Goal: Transaction & Acquisition: Purchase product/service

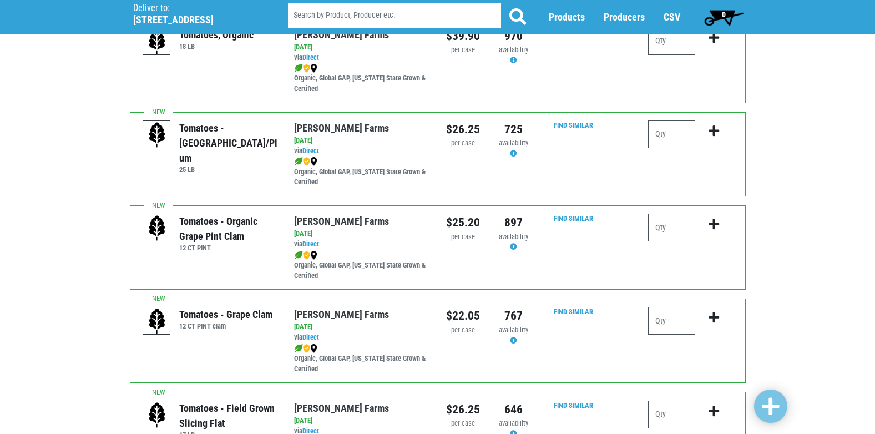
scroll to position [389, 0]
click at [667, 139] on input "number" at bounding box center [671, 134] width 47 height 28
type input "1"
click at [711, 133] on icon "submit" at bounding box center [714, 131] width 11 height 12
click at [715, 130] on icon "submit" at bounding box center [714, 131] width 11 height 12
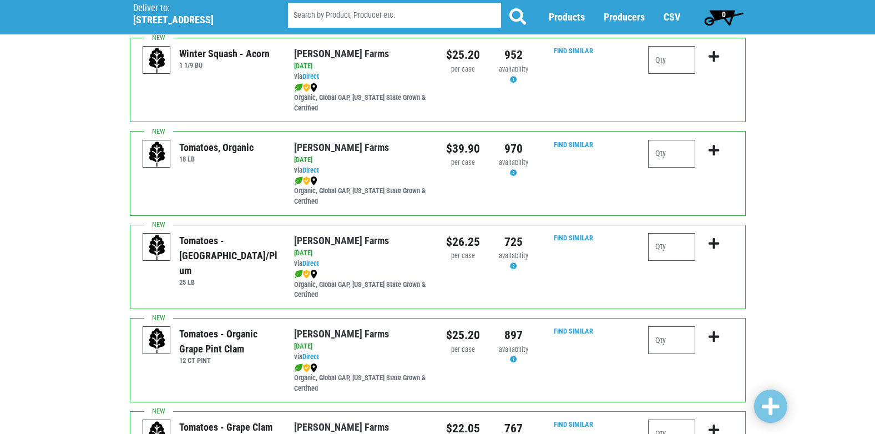
scroll to position [278, 0]
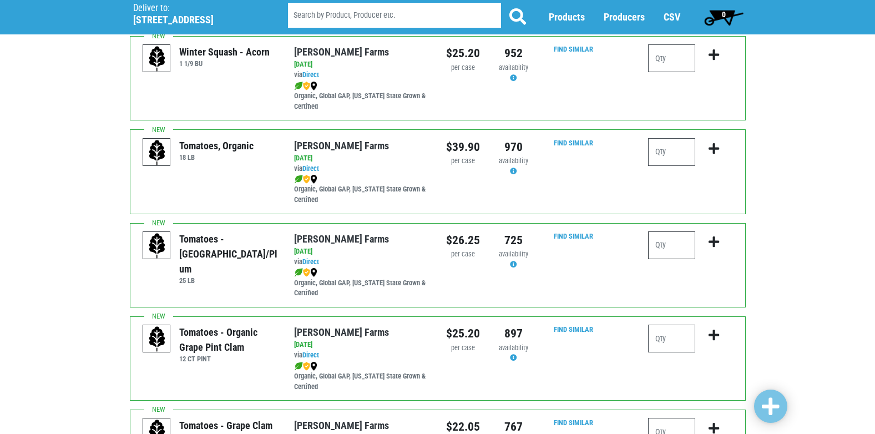
click at [673, 239] on input "number" at bounding box center [671, 245] width 47 height 28
type input "1"
click at [712, 243] on icon "submit" at bounding box center [714, 242] width 11 height 12
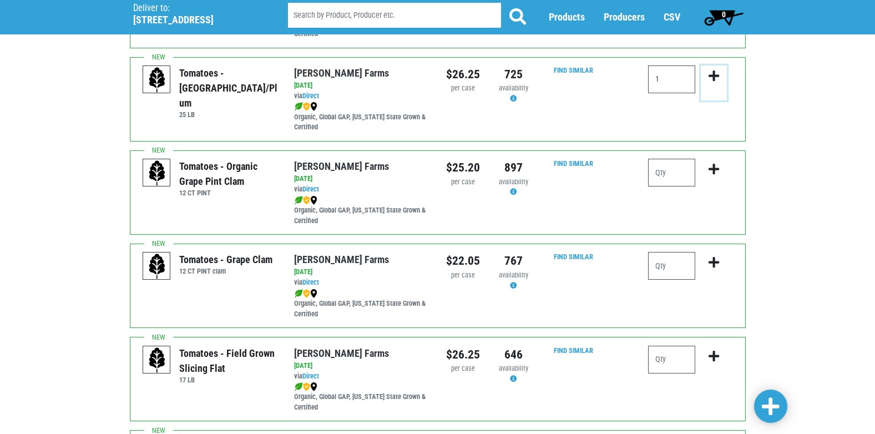
scroll to position [444, 0]
click at [669, 263] on input "number" at bounding box center [671, 265] width 47 height 28
type input "1"
click at [712, 260] on icon "submit" at bounding box center [714, 262] width 11 height 12
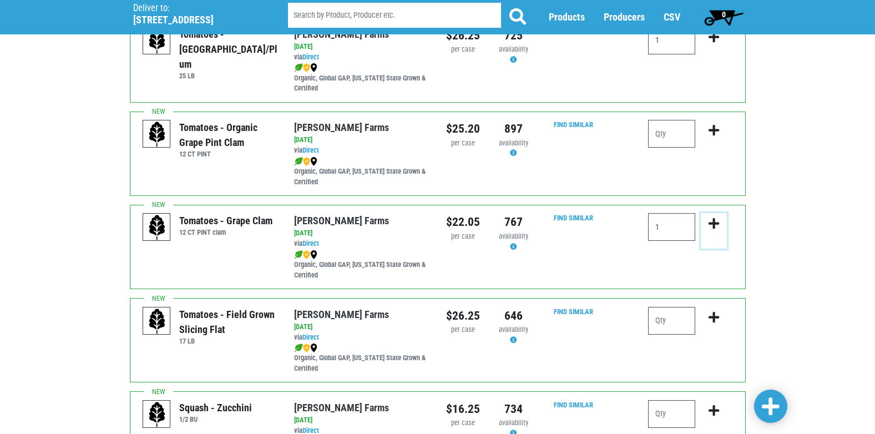
scroll to position [611, 0]
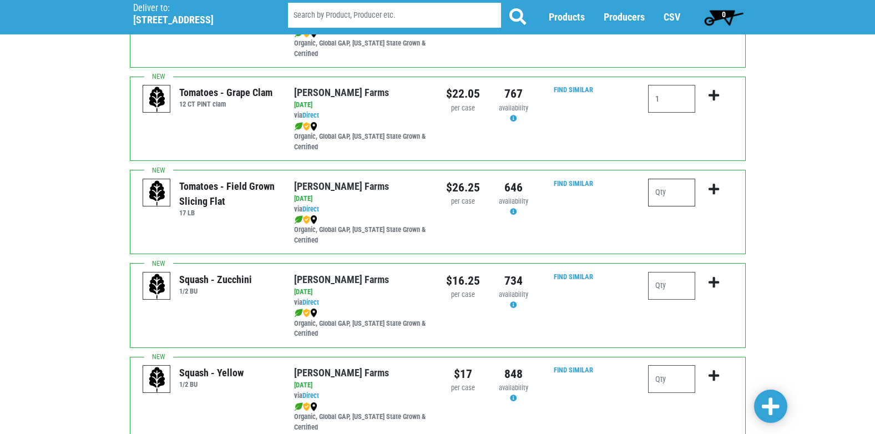
click at [661, 196] on input "number" at bounding box center [671, 193] width 47 height 28
type input "1"
click at [719, 190] on icon "submit" at bounding box center [714, 189] width 11 height 12
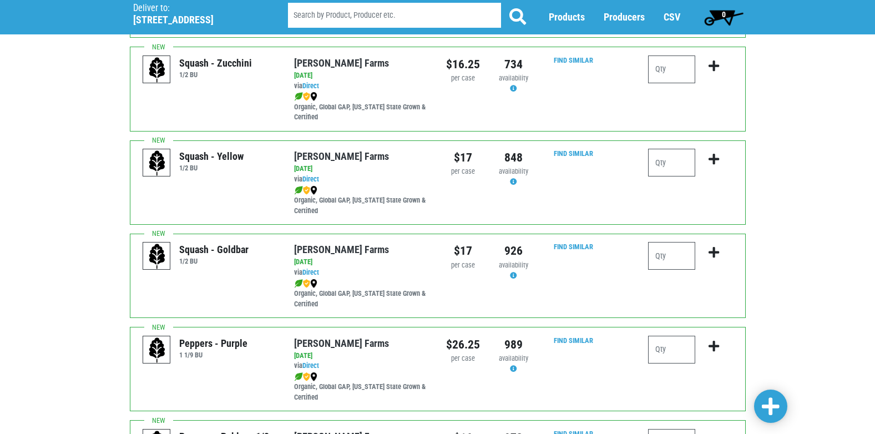
scroll to position [833, 0]
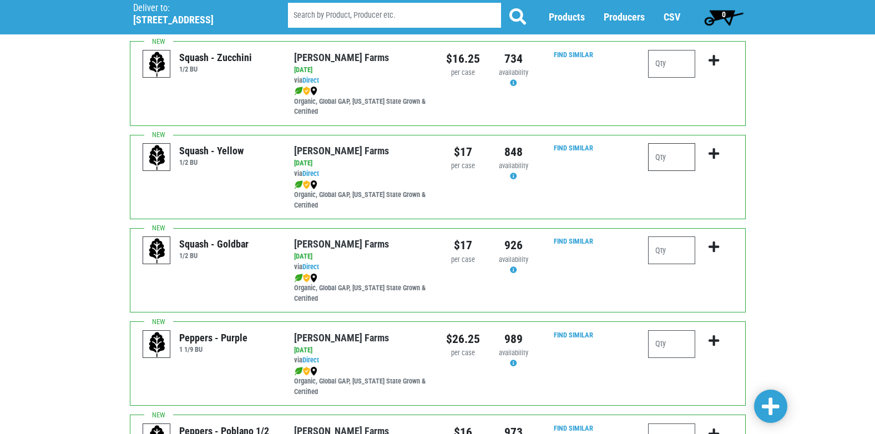
click at [669, 158] on input "number" at bounding box center [671, 157] width 47 height 28
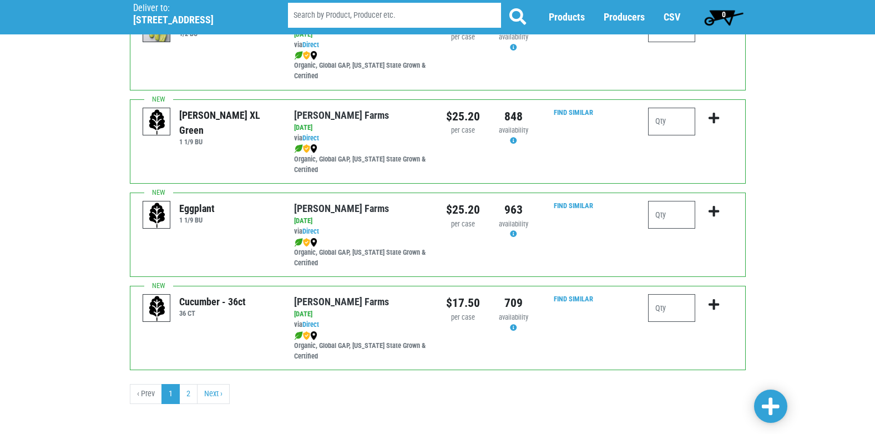
scroll to position [1622, 0]
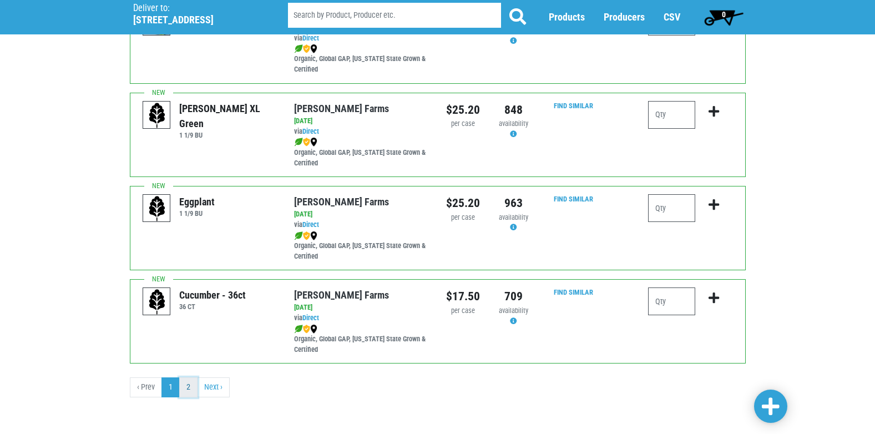
click at [193, 385] on link "2" at bounding box center [188, 387] width 18 height 20
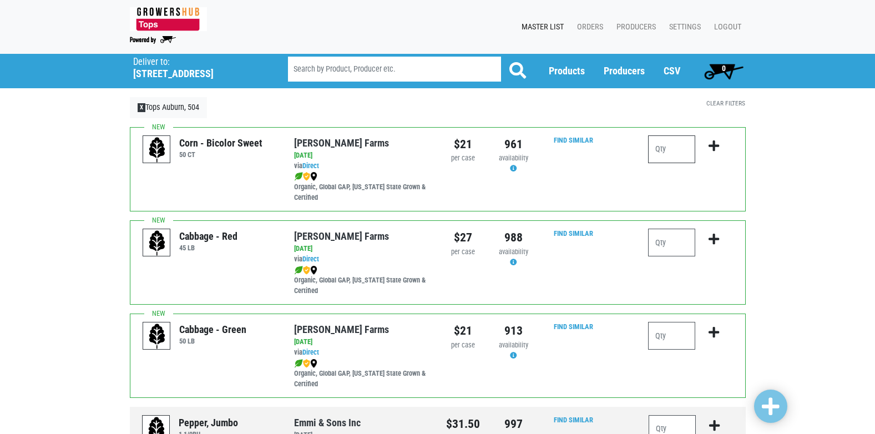
click at [672, 153] on input "number" at bounding box center [671, 149] width 47 height 28
type input "10"
click at [709, 147] on icon "submit" at bounding box center [714, 146] width 11 height 12
click at [713, 147] on icon "submit" at bounding box center [714, 146] width 11 height 12
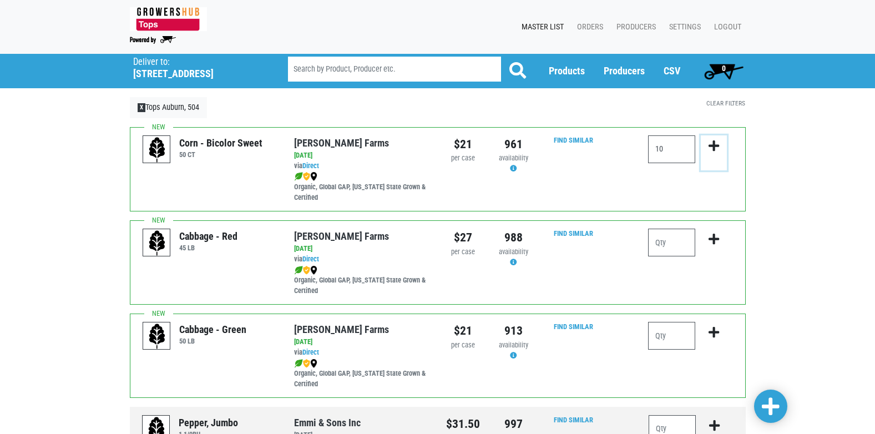
click at [713, 147] on icon "submit" at bounding box center [714, 146] width 11 height 12
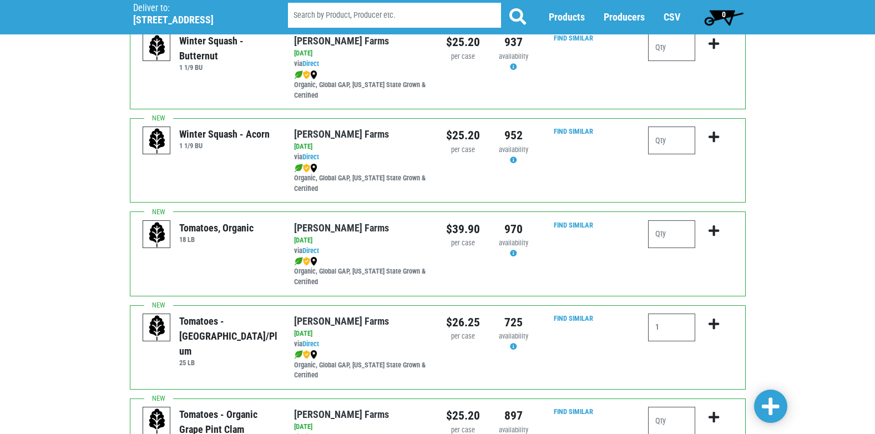
scroll to position [179, 0]
